Goal: Task Accomplishment & Management: Manage account settings

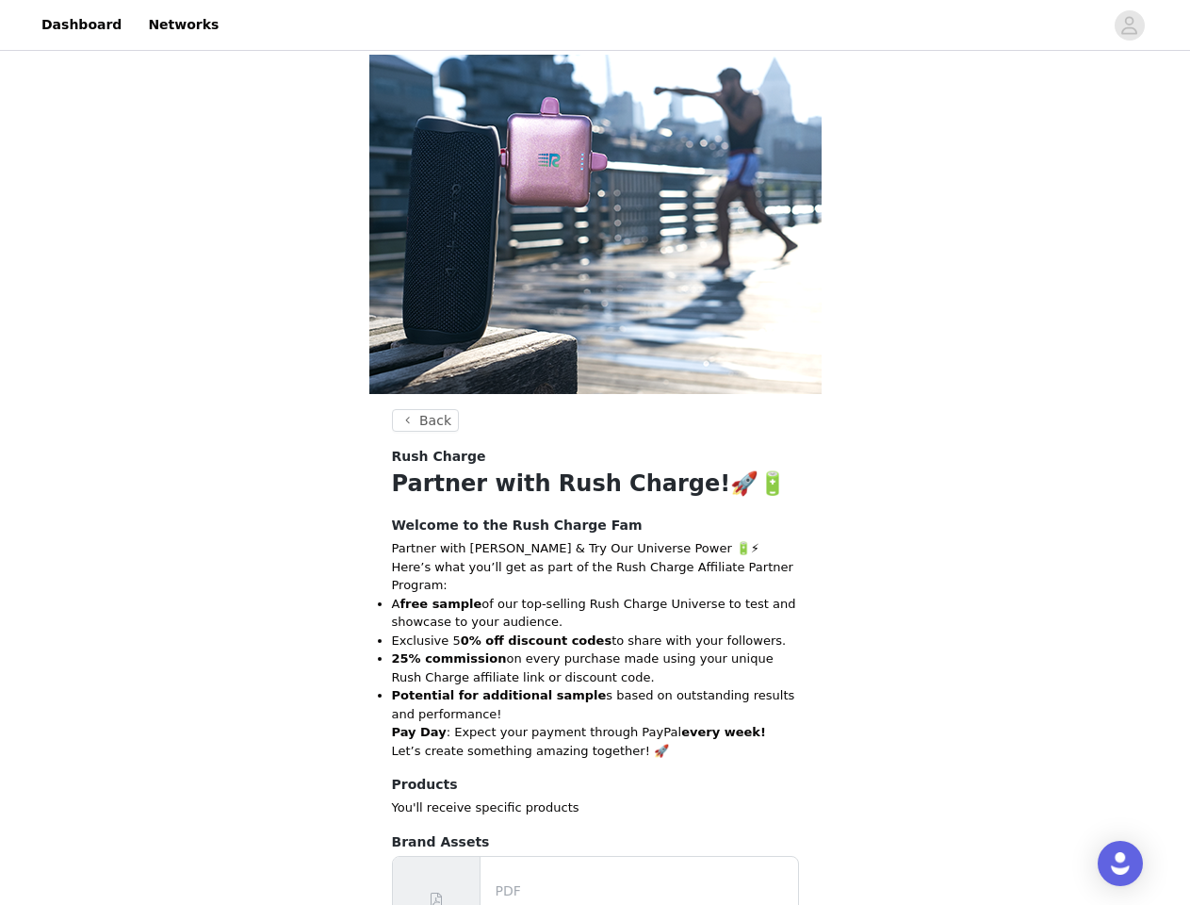
click at [595, 452] on div "Rush Charge" at bounding box center [595, 457] width 407 height 20
click at [595, 25] on div at bounding box center [666, 25] width 873 height 42
click at [1130, 25] on icon "avatar" at bounding box center [1129, 25] width 18 height 30
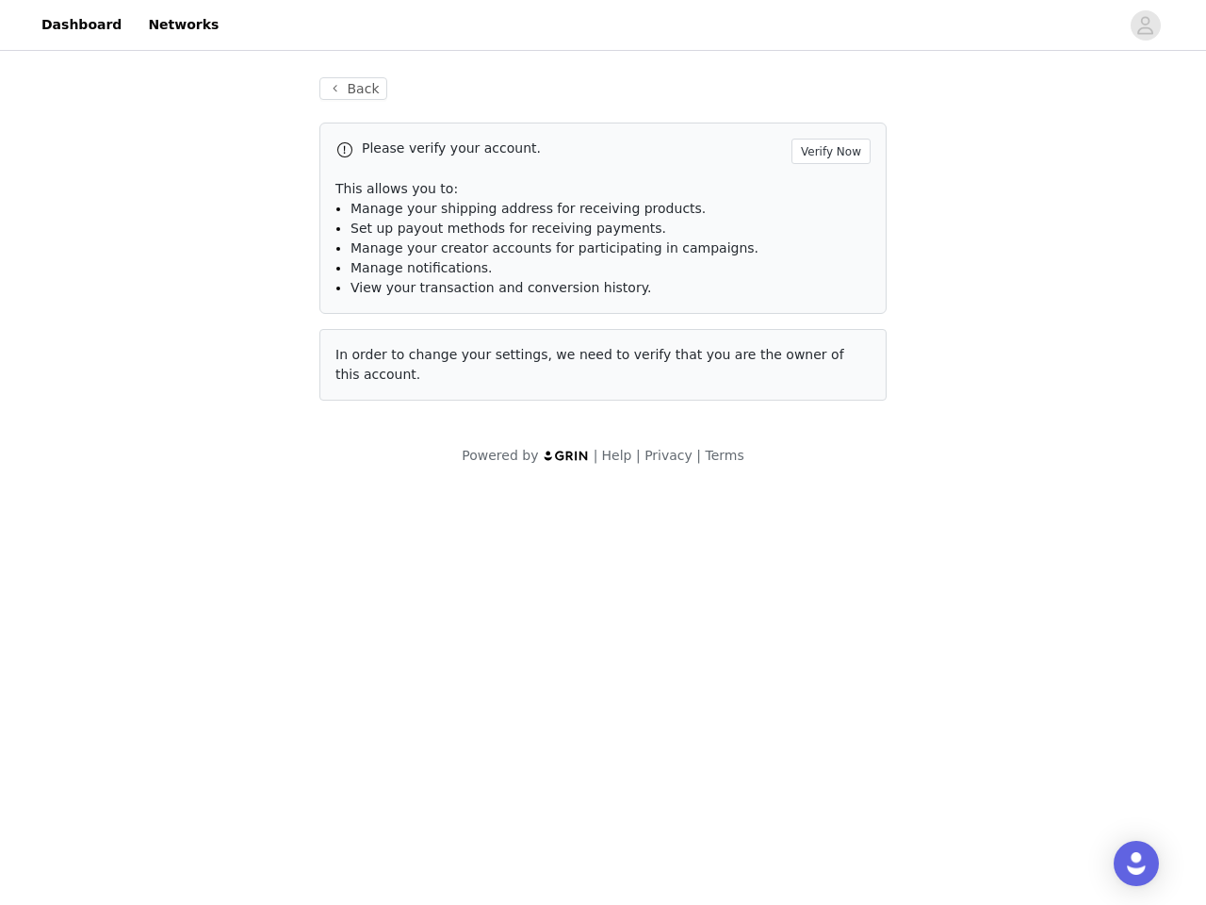
click at [423, 420] on div "Back Please verify your account. Verify Now This allows you to: Manage your shi…" at bounding box center [603, 250] width 612 height 391
click at [1120, 863] on div "Open Intercom Messenger" at bounding box center [1136, 862] width 45 height 45
